Goal: Information Seeking & Learning: Find specific fact

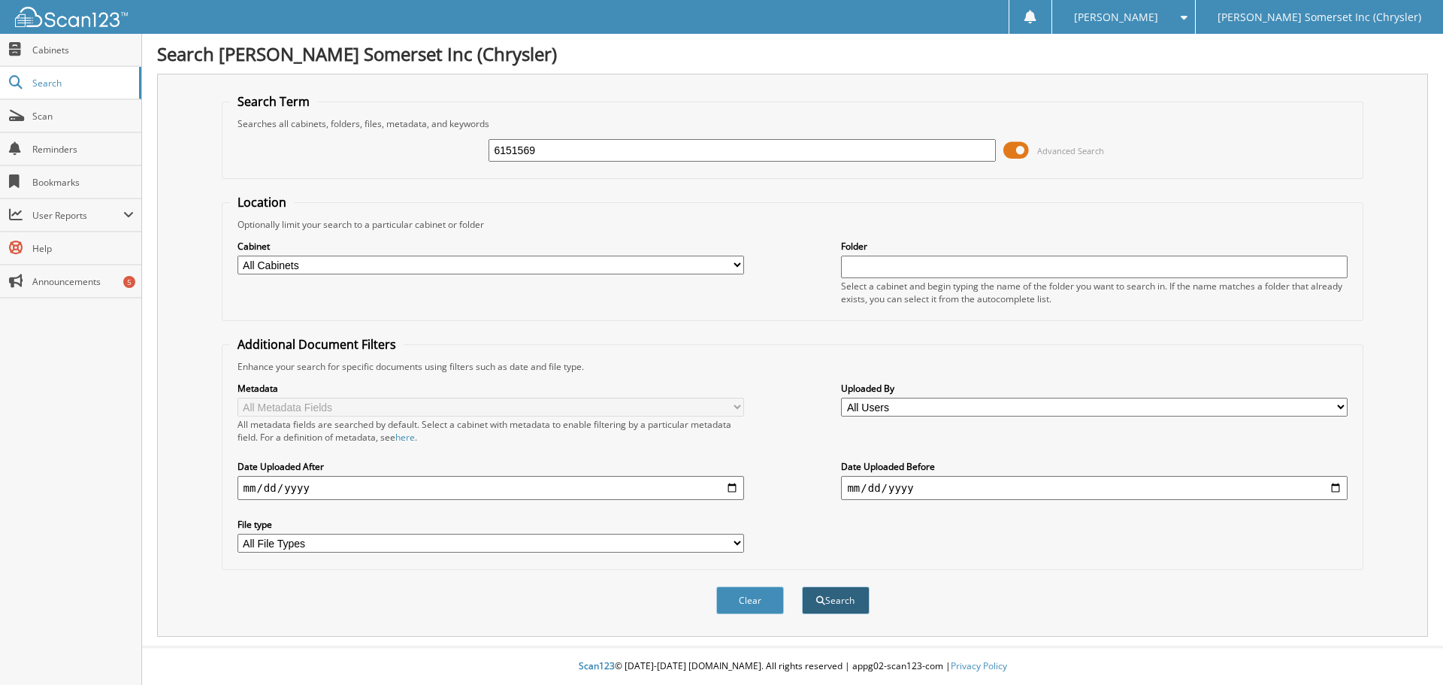
type input "6151569"
click at [828, 600] on button "Search" at bounding box center [836, 600] width 68 height 28
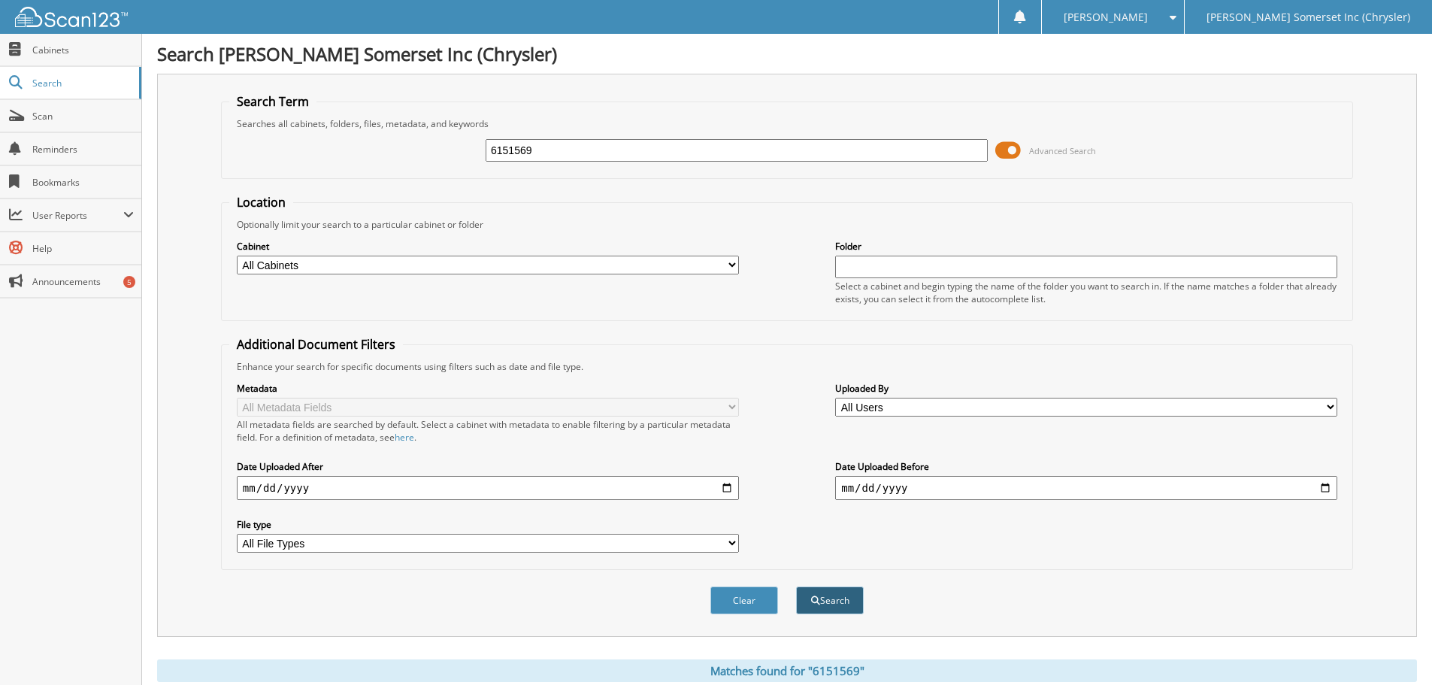
click at [829, 601] on button "Search" at bounding box center [830, 600] width 68 height 28
click at [1144, 591] on div "Clear Search" at bounding box center [787, 600] width 1132 height 61
click at [847, 598] on button "Search" at bounding box center [830, 600] width 68 height 28
click at [593, 157] on input "6151569" at bounding box center [736, 150] width 502 height 23
type input "6"
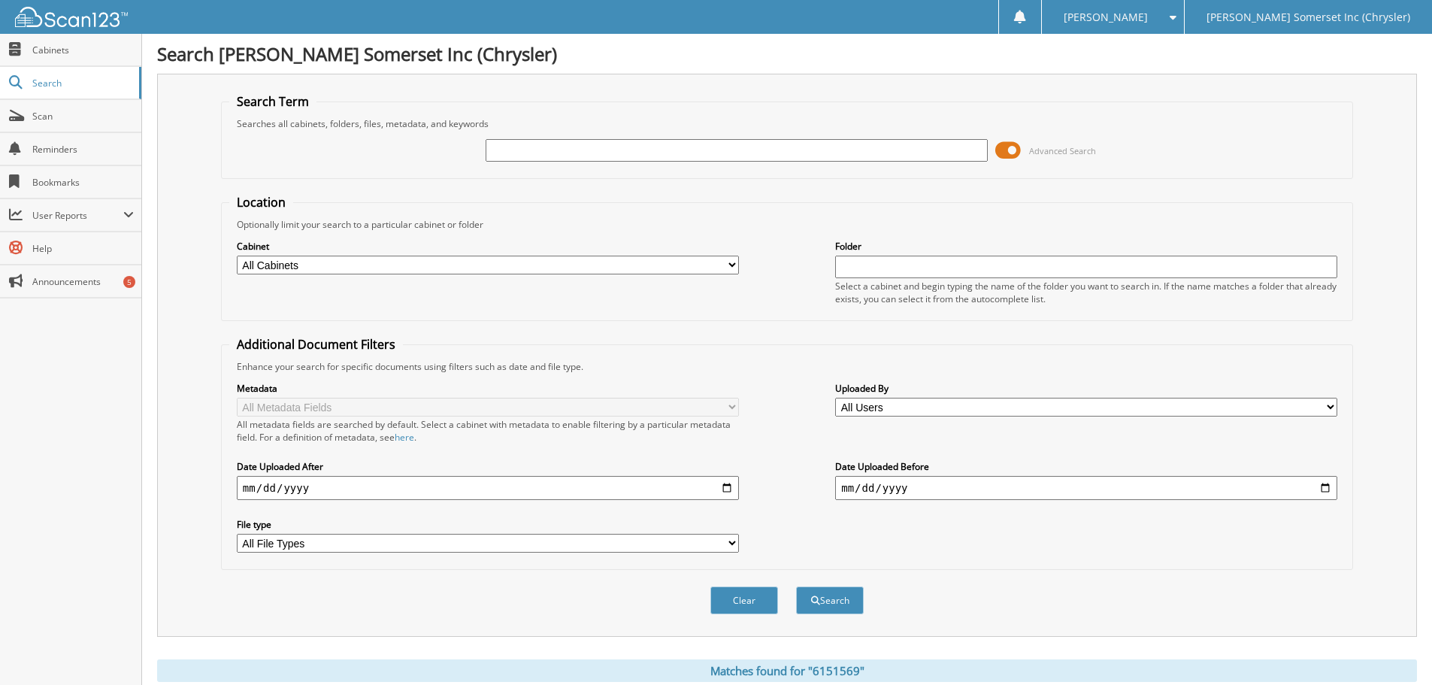
paste input "KH508805"
type input "KH508805"
click at [836, 607] on button "Search" at bounding box center [830, 600] width 68 height 28
